Goal: Transaction & Acquisition: Obtain resource

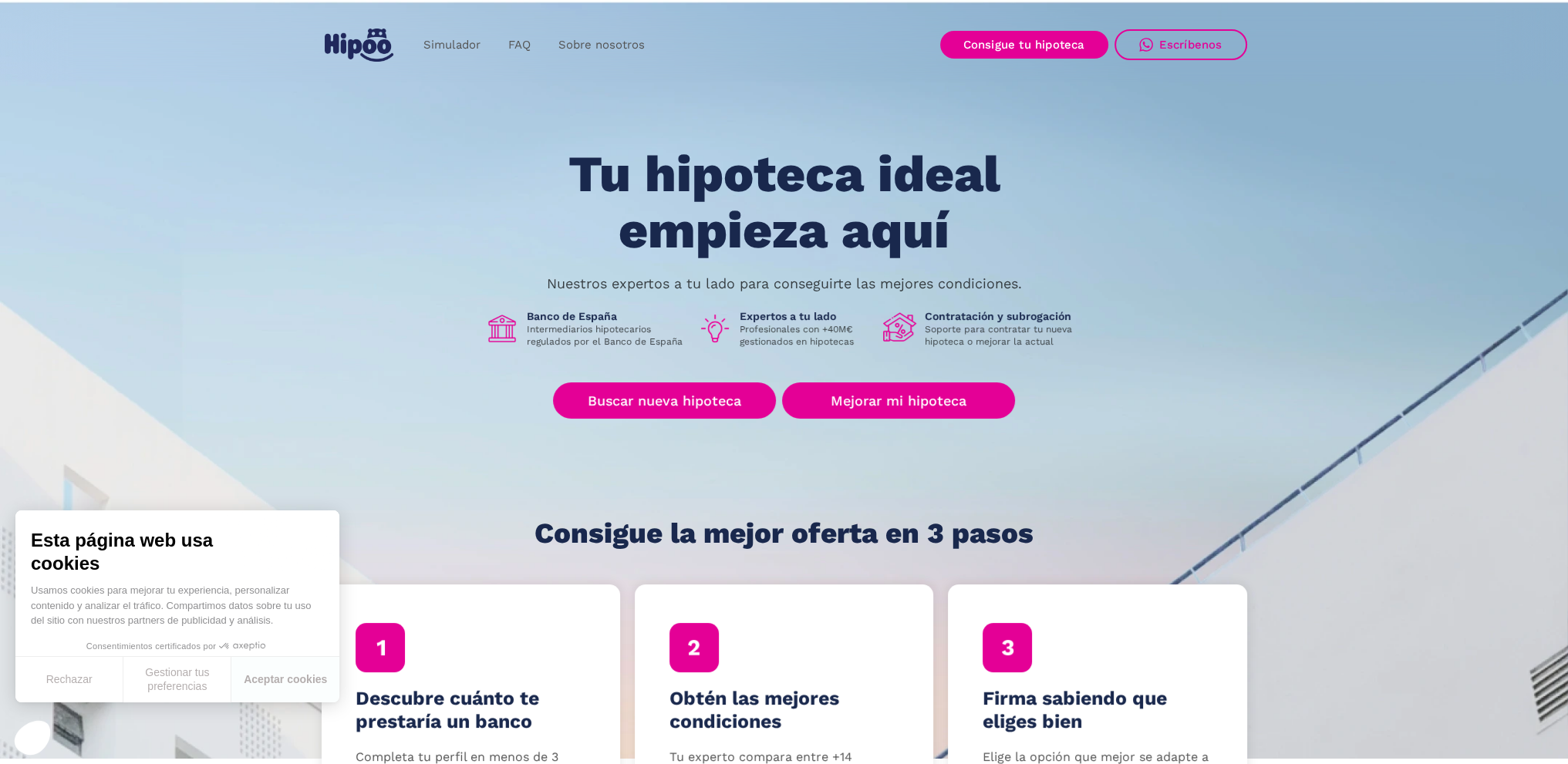
click at [200, 214] on section "Tu hipoteca ideal empieza aquí Nuestros expertos a tu lado para conseguirte las…" at bounding box center [784, 378] width 1568 height 760
click at [1061, 46] on link "Consigue tu hipoteca" at bounding box center [1025, 45] width 169 height 28
click at [664, 396] on link "Buscar nueva hipoteca" at bounding box center [664, 400] width 223 height 36
